Goal: Find specific page/section

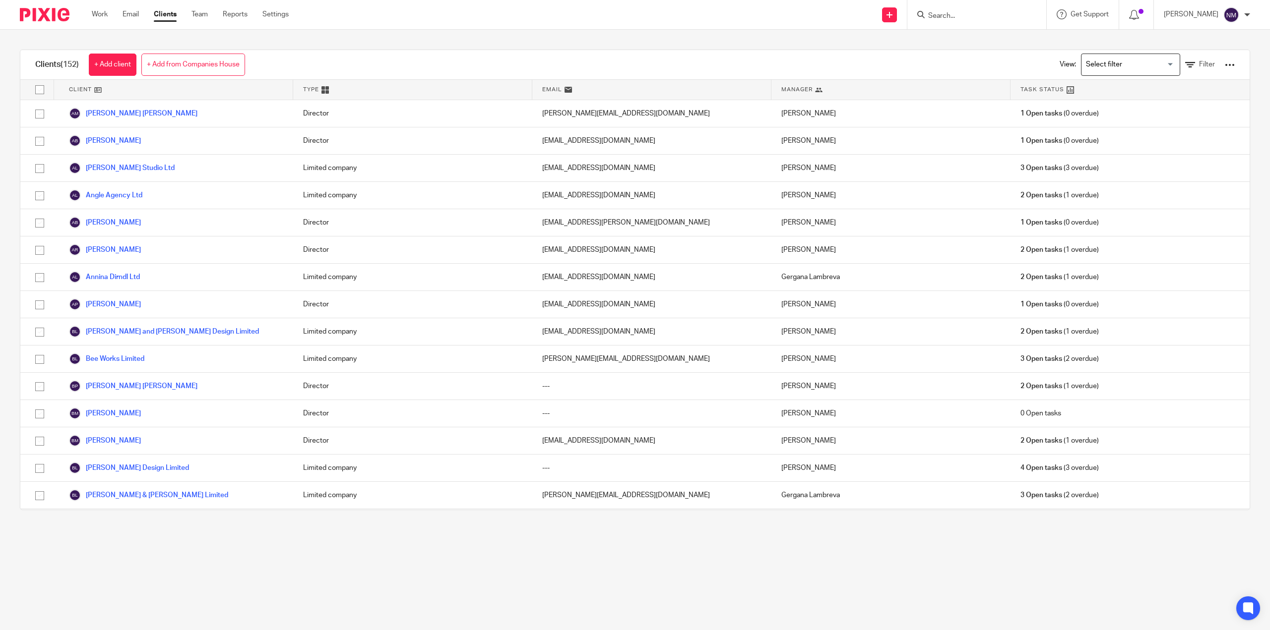
click at [938, 15] on input "Search" at bounding box center [971, 16] width 89 height 9
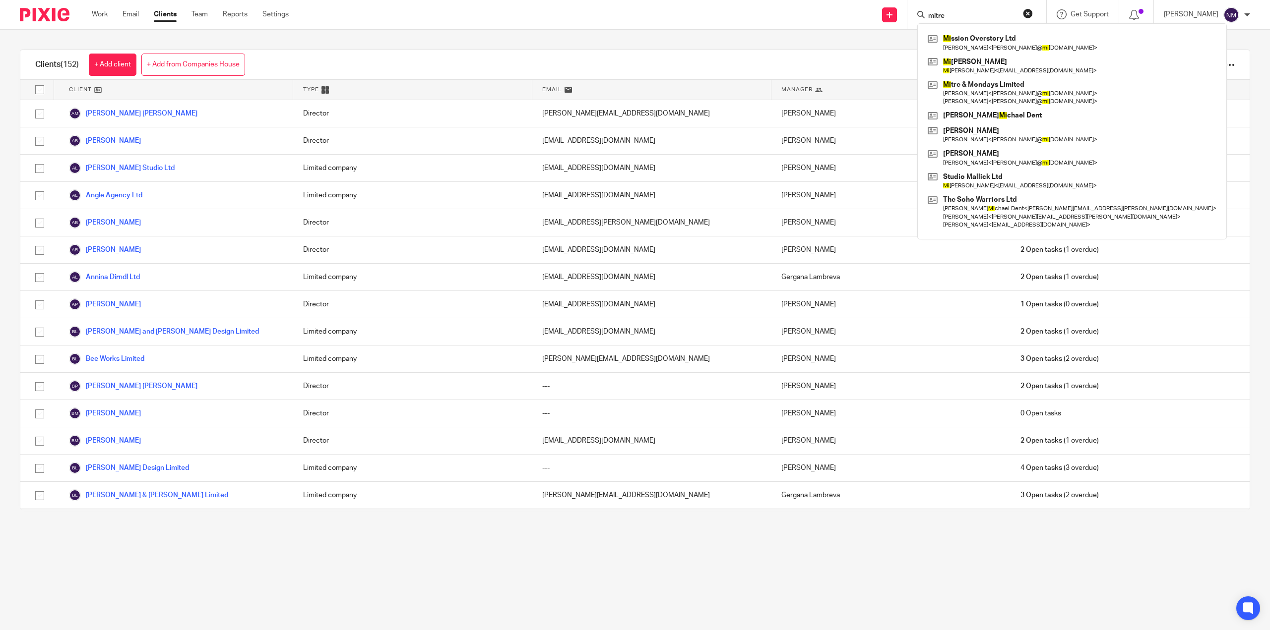
type input "mitre"
click button "submit" at bounding box center [0, 0] width 0 height 0
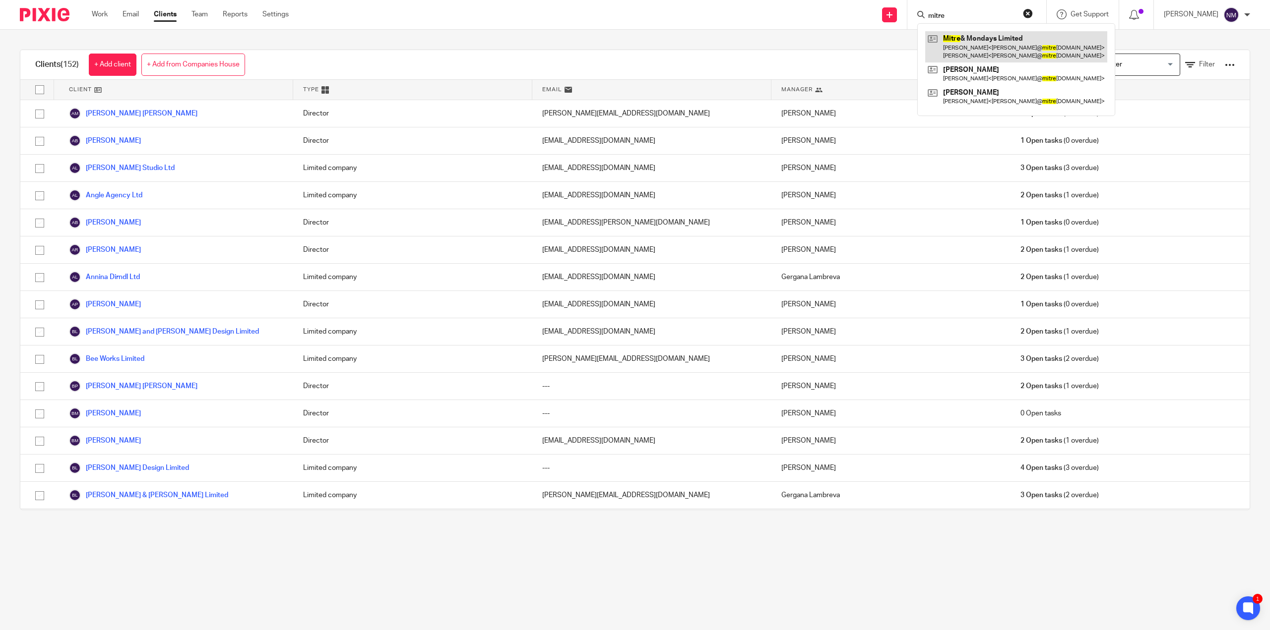
click at [991, 45] on link at bounding box center [1016, 46] width 182 height 31
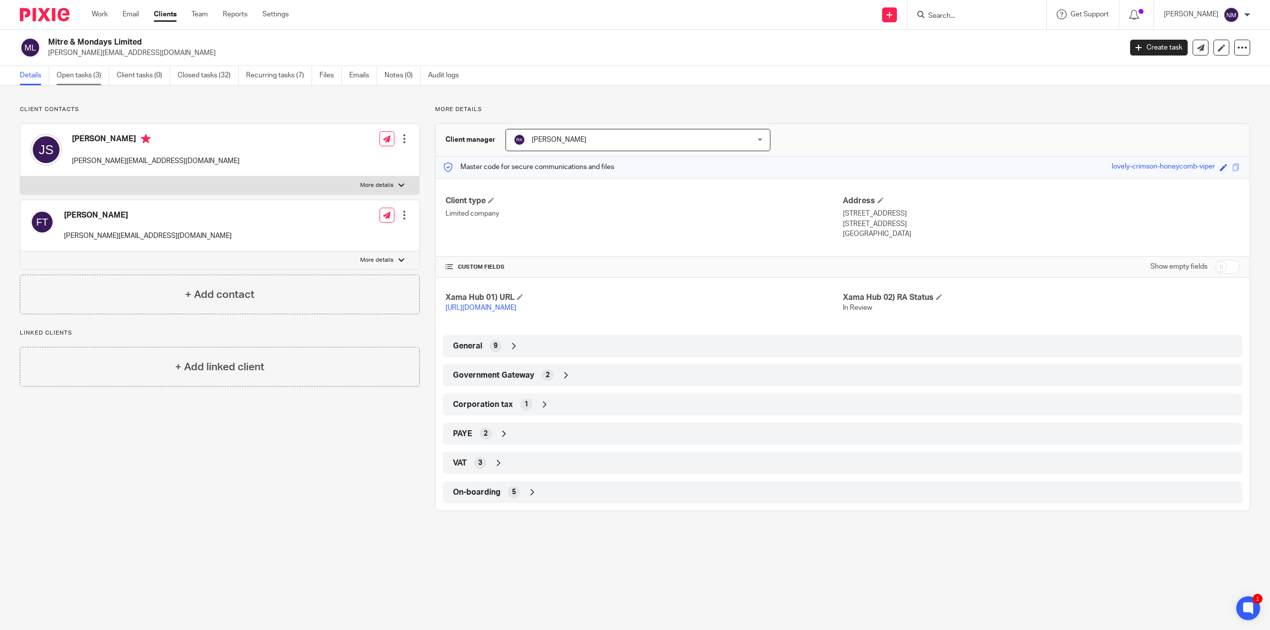
click at [72, 76] on link "Open tasks (3)" at bounding box center [83, 75] width 53 height 19
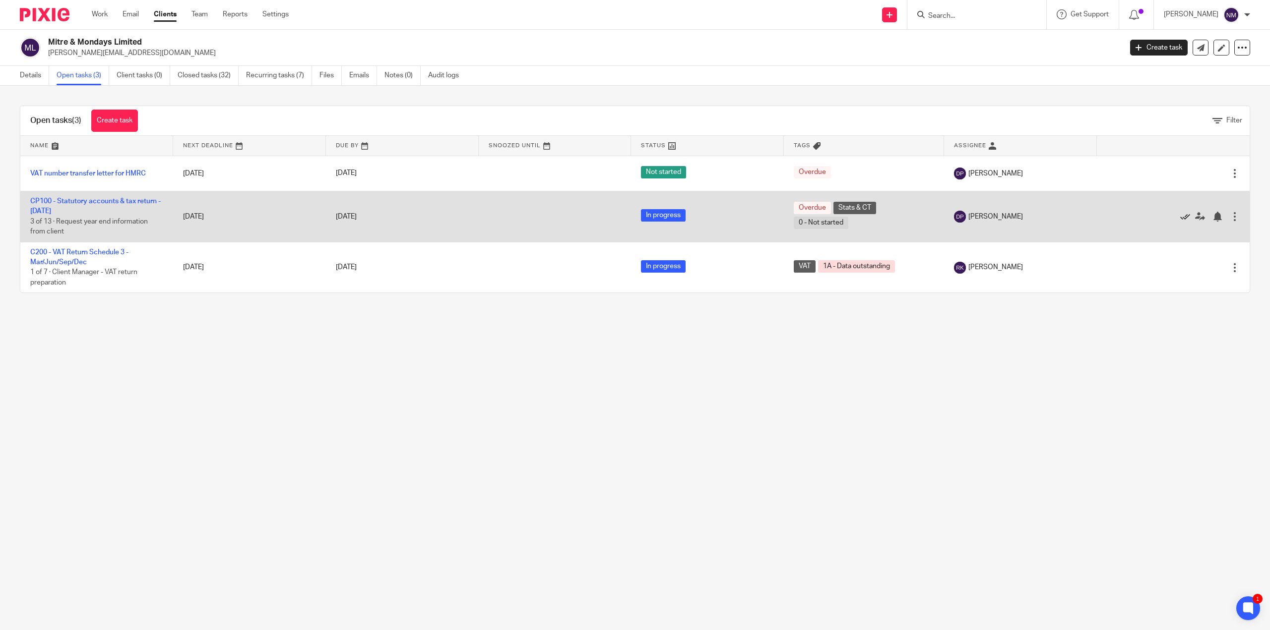
click at [1180, 214] on icon at bounding box center [1185, 217] width 10 height 10
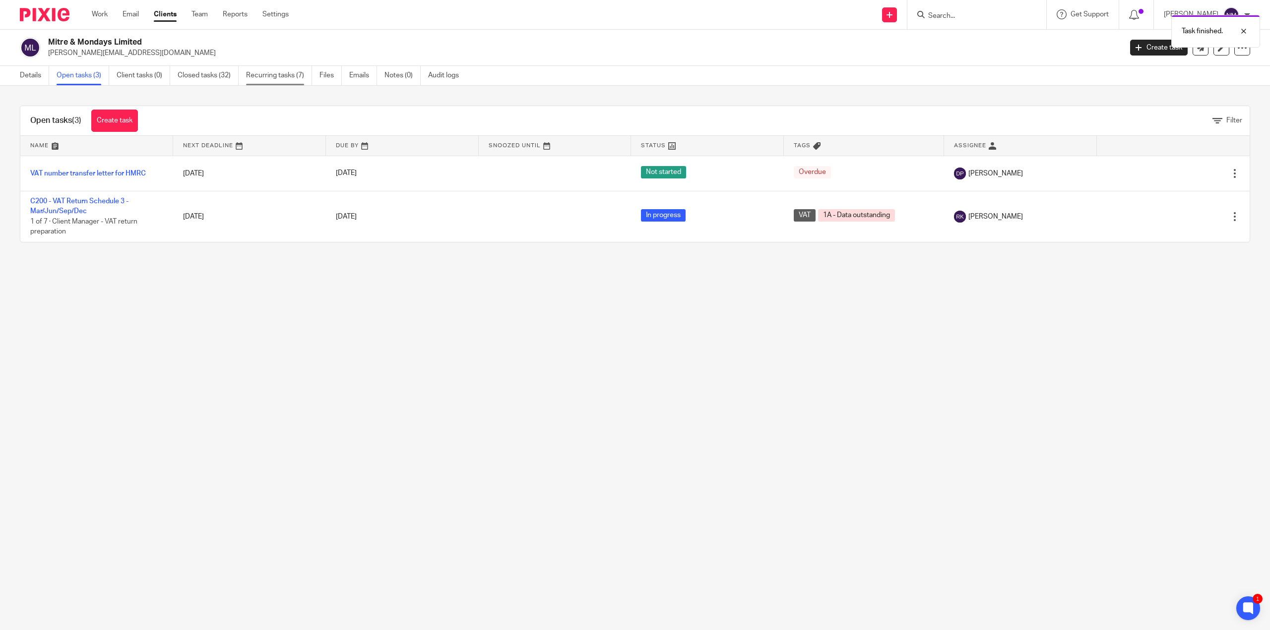
click at [263, 77] on link "Recurring tasks (7)" at bounding box center [279, 75] width 66 height 19
